Goal: Information Seeking & Learning: Learn about a topic

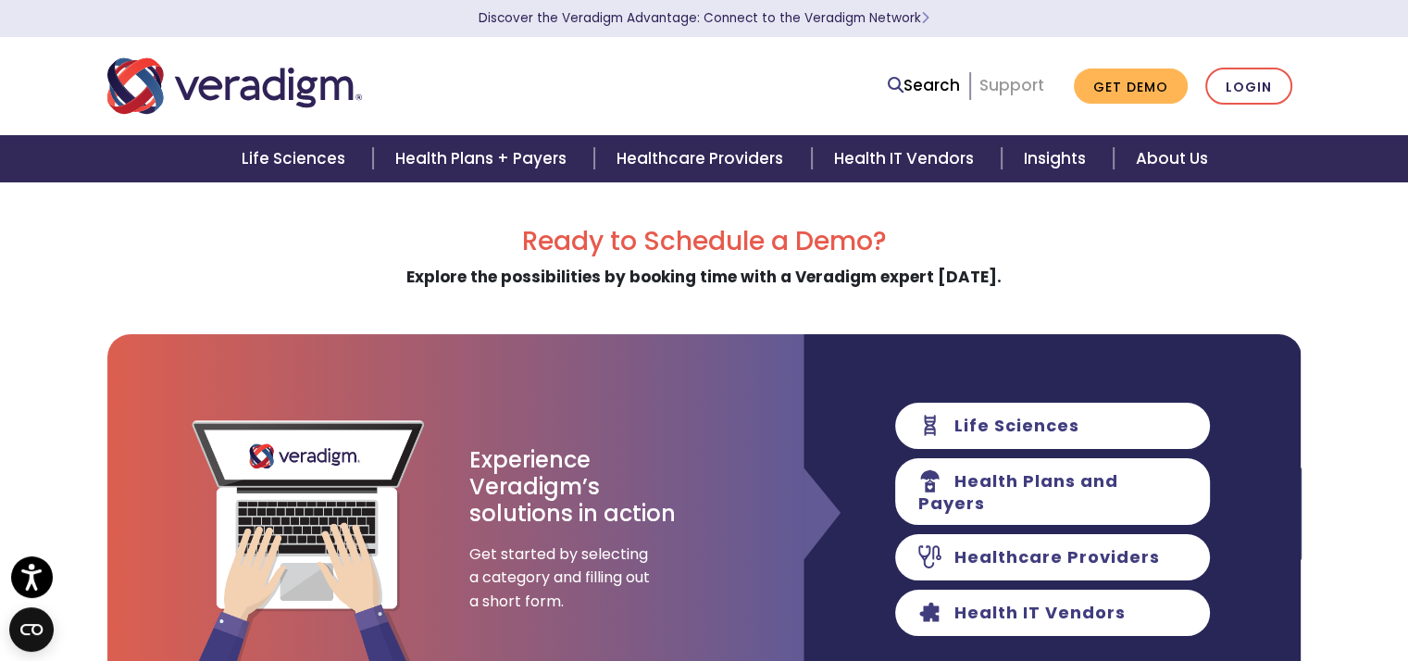
click at [1014, 81] on link "Support" at bounding box center [1012, 85] width 65 height 22
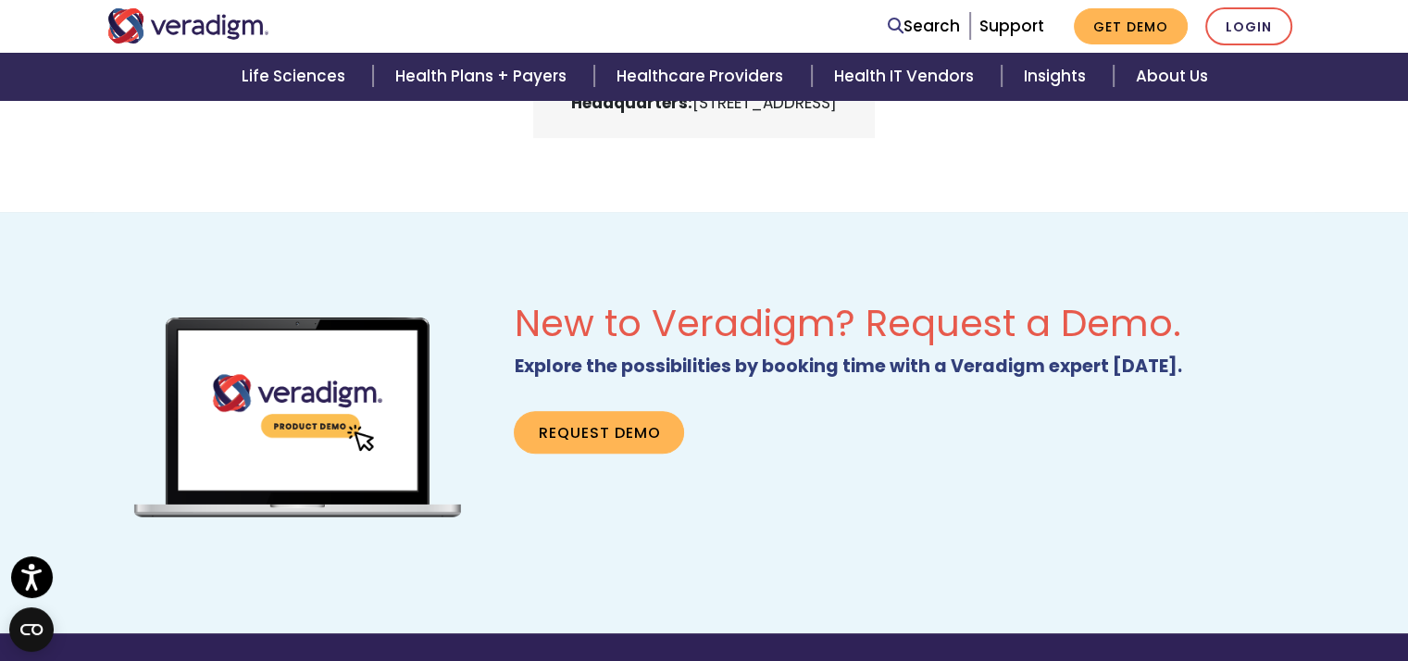
scroll to position [1111, 0]
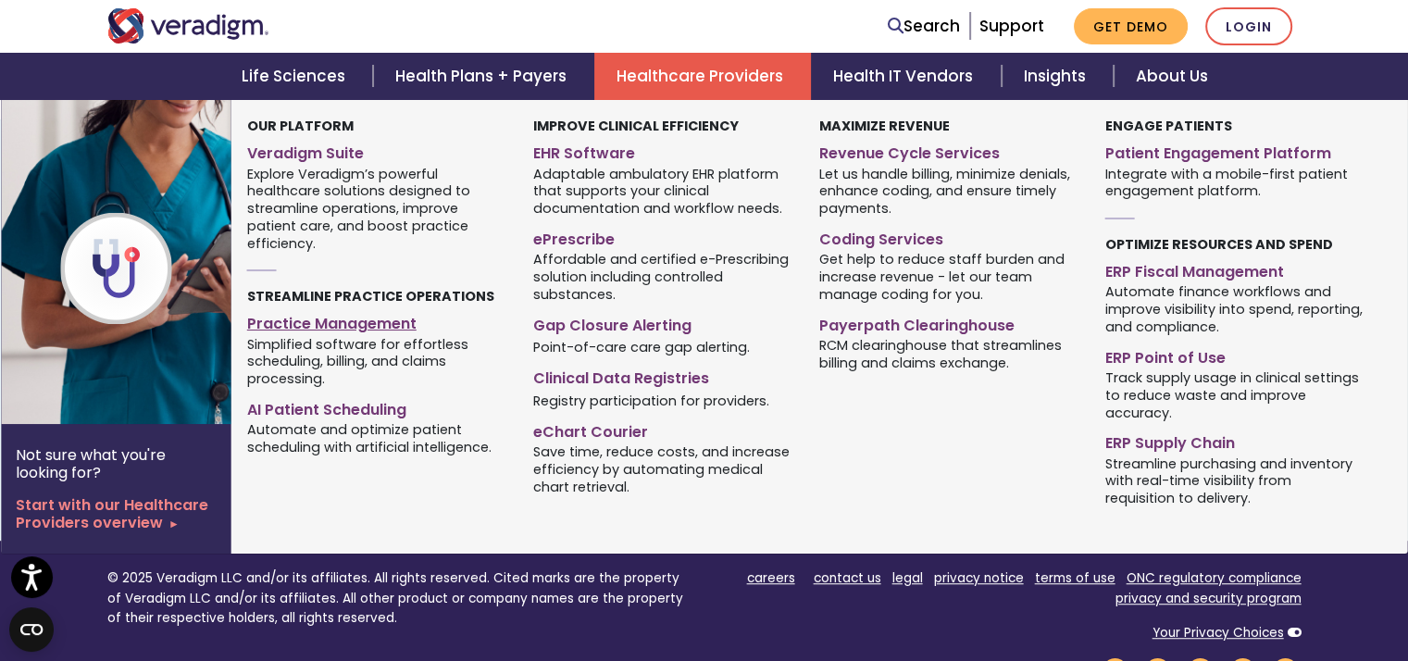
click at [410, 331] on link "Practice Management" at bounding box center [376, 320] width 258 height 27
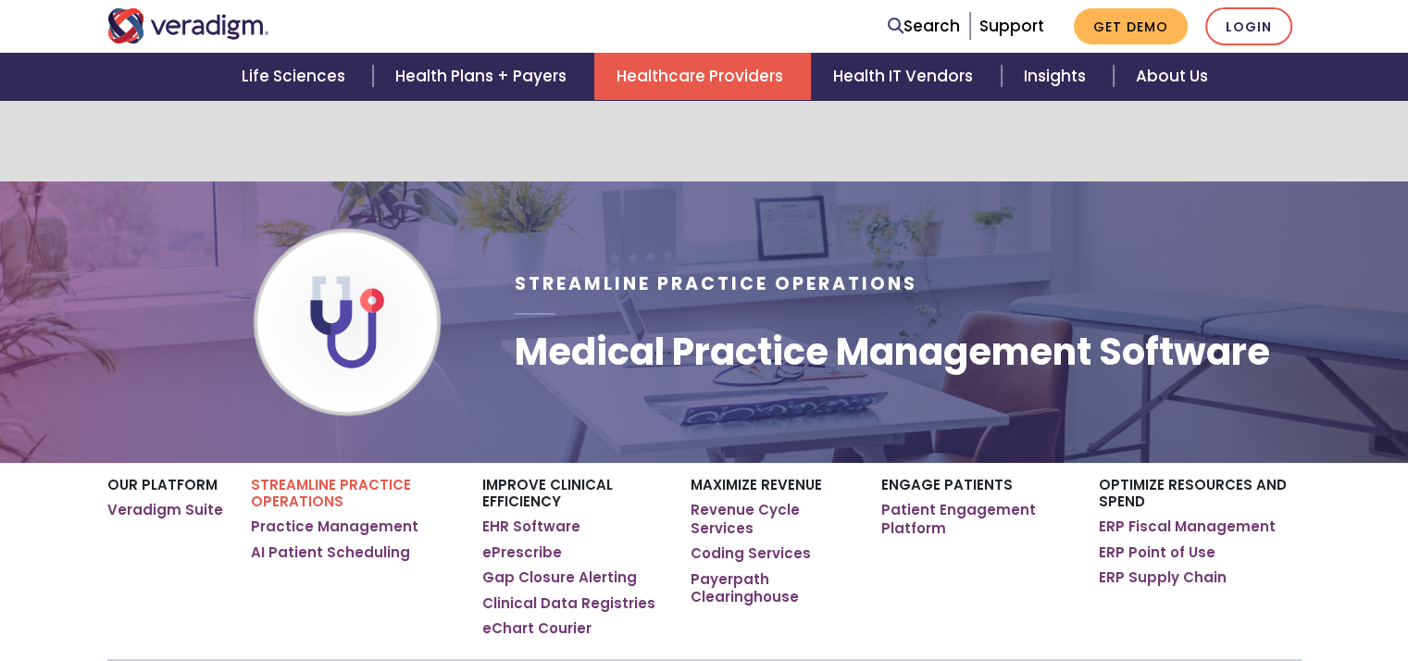
scroll to position [185, 0]
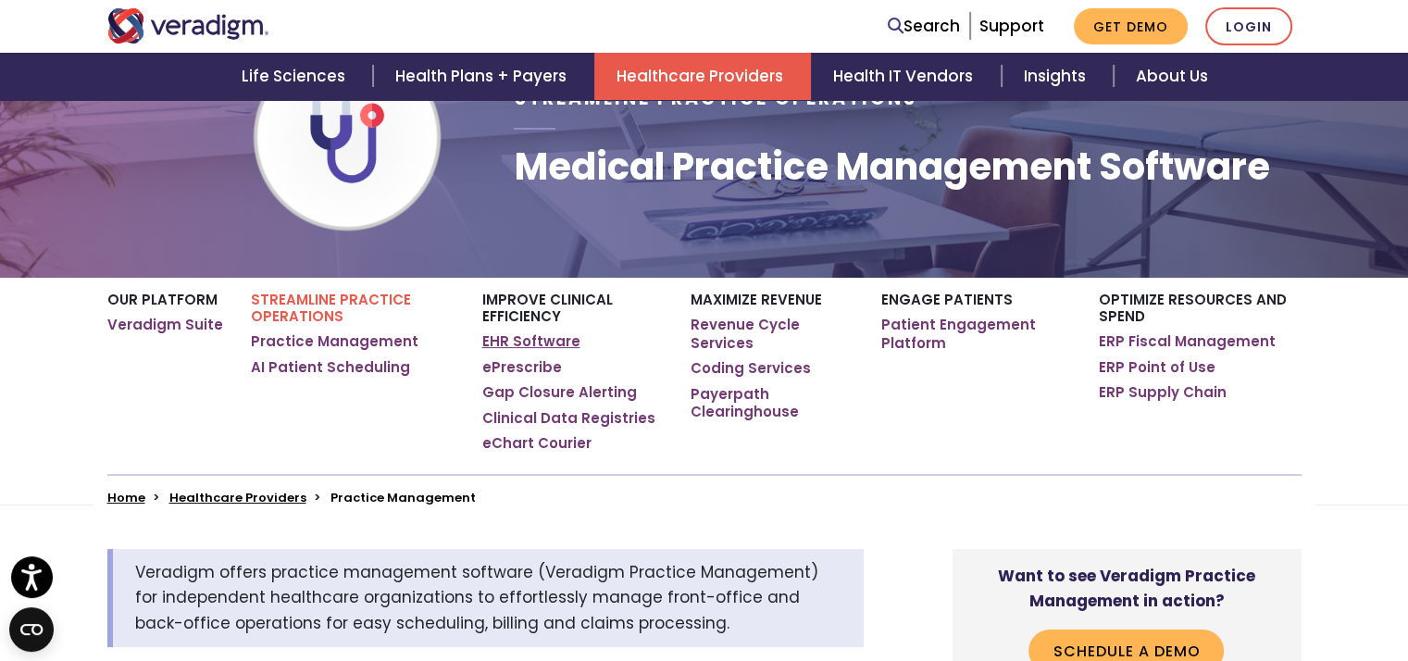
click at [498, 345] on link "EHR Software" at bounding box center [531, 341] width 98 height 19
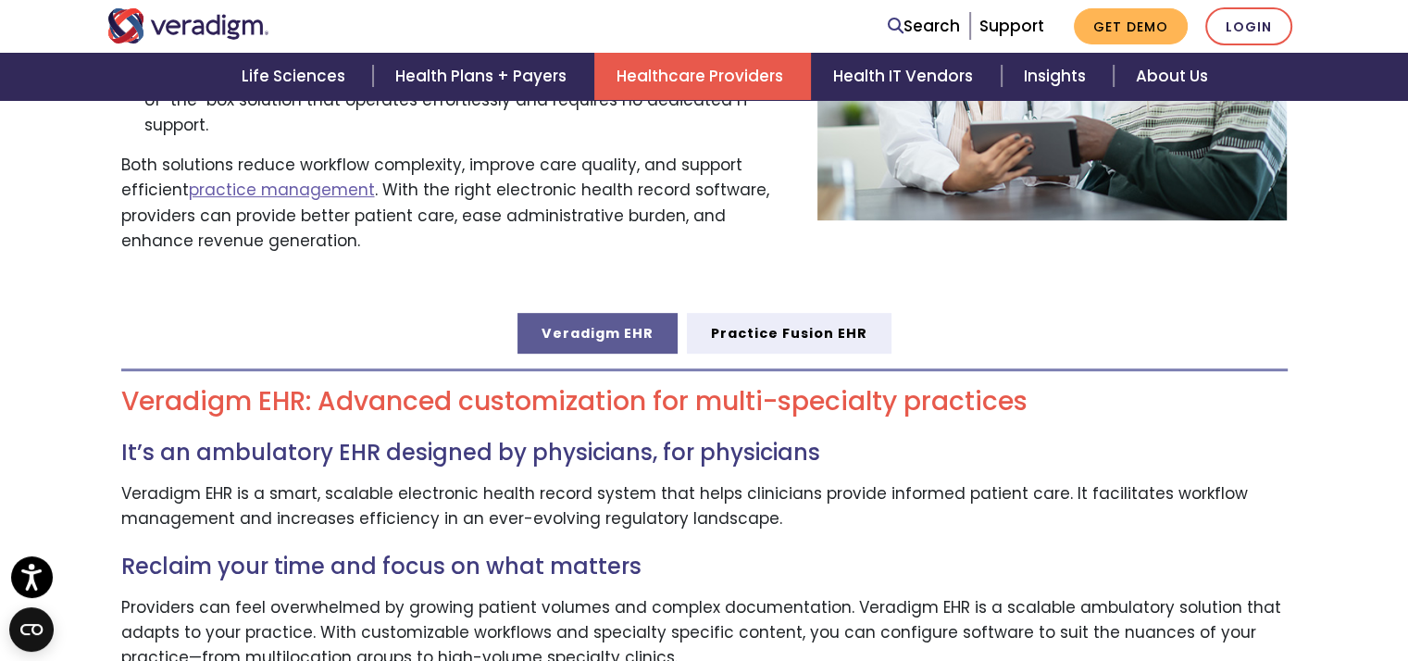
scroll to position [926, 0]
